Goal: Use online tool/utility: Utilize a website feature to perform a specific function

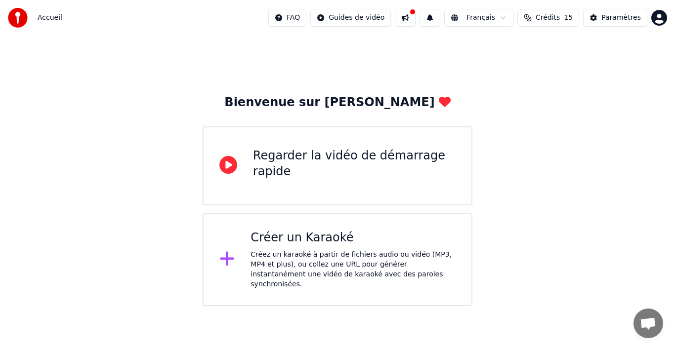
click at [351, 255] on div "Créez un karaoké à partir de fichiers audio ou vidéo (MP3, MP4 et plus), ou col…" at bounding box center [352, 270] width 205 height 40
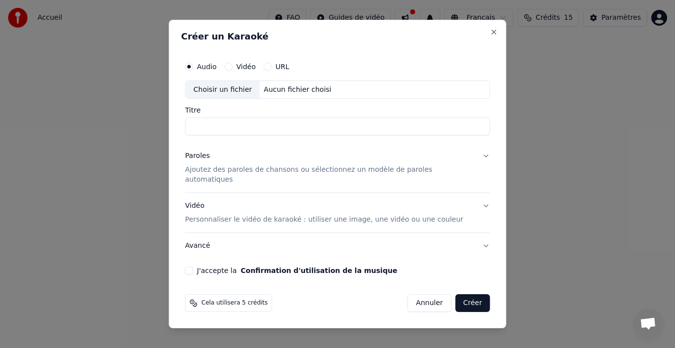
click at [244, 94] on div "Choisir un fichier" at bounding box center [223, 90] width 74 height 18
click at [232, 71] on button "Vidéo" at bounding box center [228, 67] width 8 height 8
click at [241, 95] on div "Choisir un fichier" at bounding box center [223, 90] width 74 height 18
click at [304, 89] on div "Choisir un fichier Aucun fichier choisi" at bounding box center [337, 90] width 305 height 19
drag, startPoint x: 477, startPoint y: 201, endPoint x: 393, endPoint y: 215, distance: 84.6
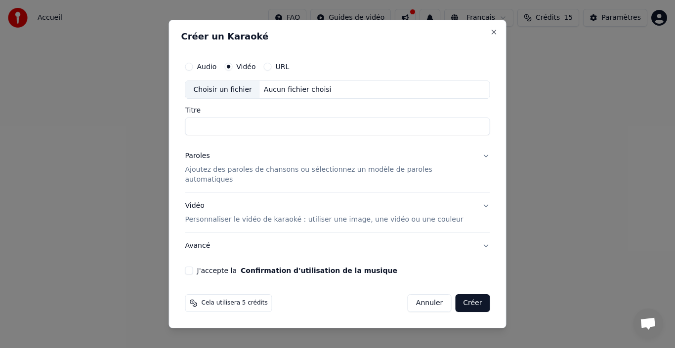
click at [477, 202] on button "Vidéo Personnaliser le vidéo de karaoké : utiliser une image, une vidéo ou une …" at bounding box center [337, 213] width 305 height 40
click at [393, 215] on p "Personnaliser le vidéo de karaoké : utiliser une image, une vidéo ou une couleur" at bounding box center [324, 220] width 278 height 10
click at [320, 95] on div "Aucun fichier choisi" at bounding box center [298, 90] width 76 height 10
click at [244, 92] on div "Choisir un fichier" at bounding box center [223, 90] width 74 height 18
click at [272, 71] on button "URL" at bounding box center [268, 67] width 8 height 8
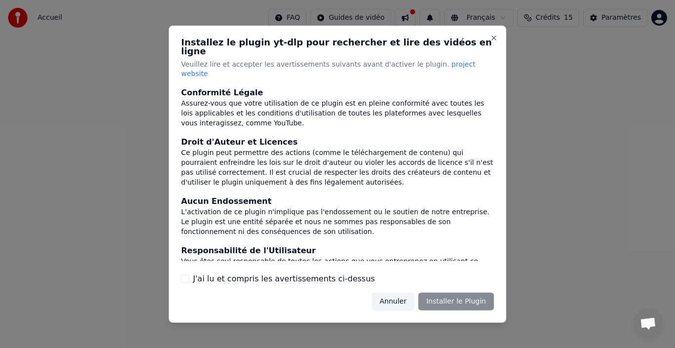
click at [394, 293] on button "Annuler" at bounding box center [392, 302] width 42 height 18
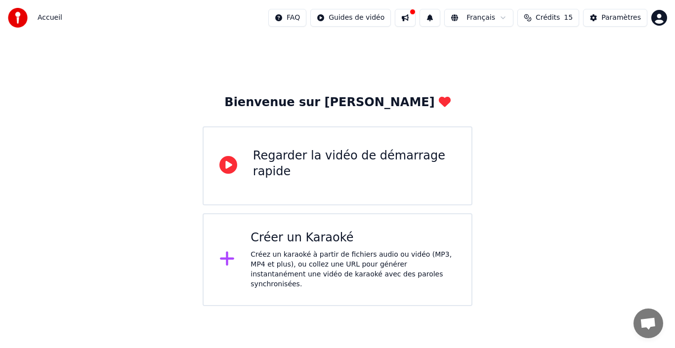
click at [347, 255] on div "Créez un karaoké à partir de fichiers audio ou vidéo (MP3, MP4 et plus), ou col…" at bounding box center [352, 270] width 205 height 40
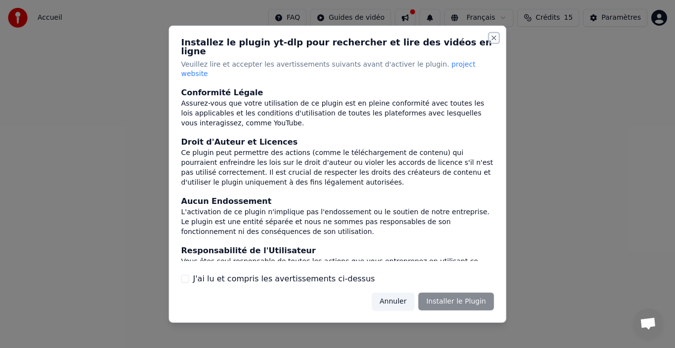
click at [494, 41] on button "Close" at bounding box center [494, 38] width 8 height 8
click at [403, 293] on button "Annuler" at bounding box center [392, 302] width 42 height 18
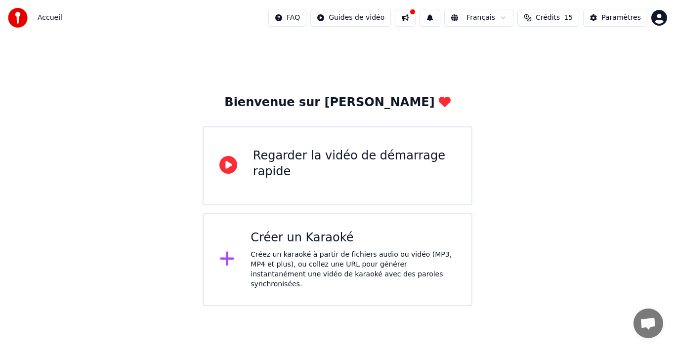
click at [356, 20] on html "Accueil FAQ Guides de vidéo Français Crédits 15 Paramètres Bienvenue sur Youka …" at bounding box center [337, 153] width 675 height 306
